Goal: Information Seeking & Learning: Learn about a topic

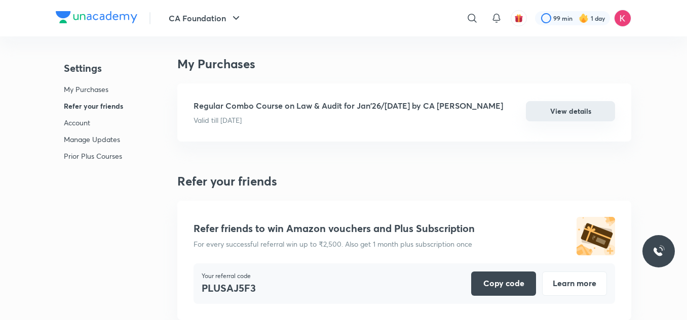
click at [584, 108] on button "View details" at bounding box center [570, 111] width 89 height 20
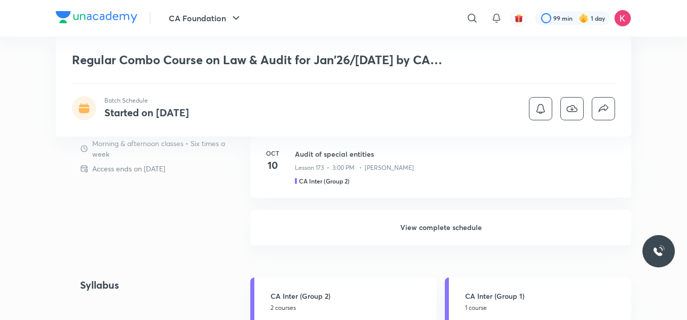
scroll to position [546, 0]
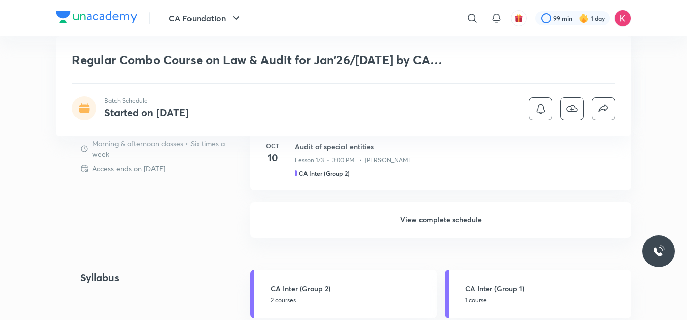
click at [382, 223] on h6 "View complete schedule" at bounding box center [440, 220] width 381 height 35
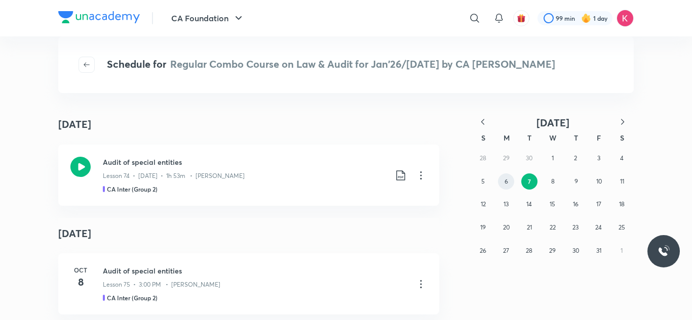
click at [502, 179] on button "6" at bounding box center [506, 182] width 16 height 16
click at [420, 175] on icon at bounding box center [421, 176] width 2 height 8
click at [397, 177] on div at bounding box center [346, 160] width 692 height 320
click at [398, 173] on icon at bounding box center [400, 176] width 9 height 10
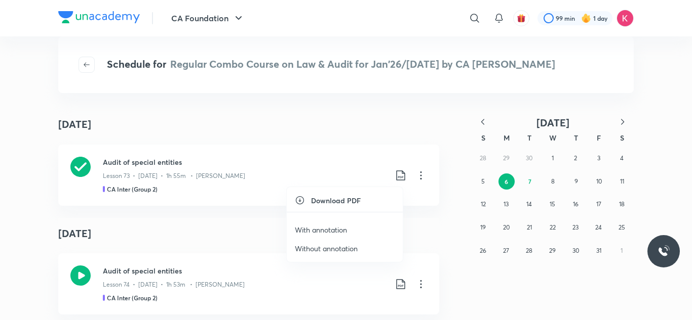
click at [315, 232] on p "With annotation" at bounding box center [321, 230] width 52 height 11
